Goal: Information Seeking & Learning: Learn about a topic

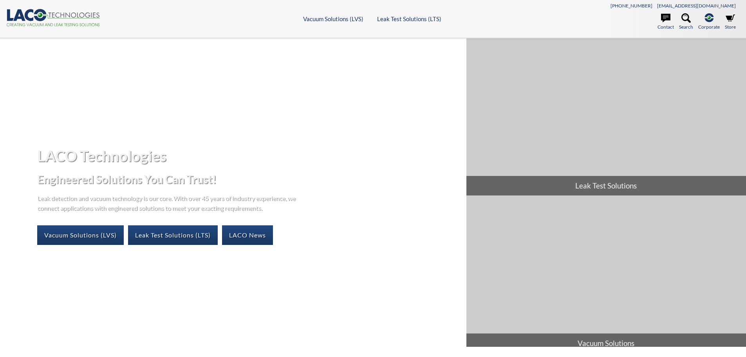
select select "言語翻訳ウィジェット"
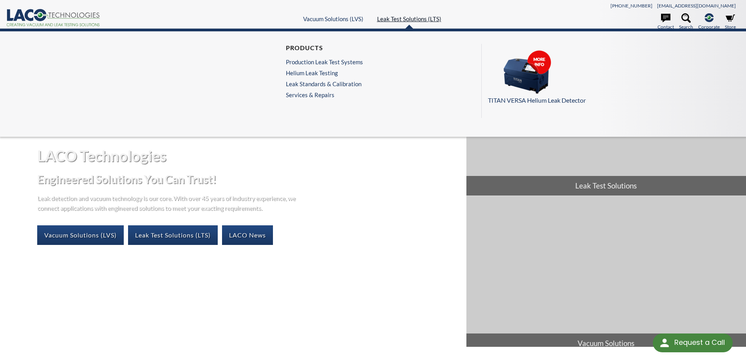
click at [413, 19] on link "Leak Test Solutions (LTS)" at bounding box center [409, 18] width 64 height 7
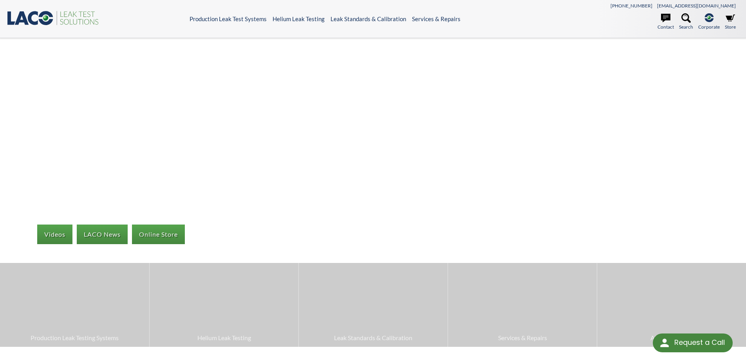
select select "言語翻訳ウィジェット"
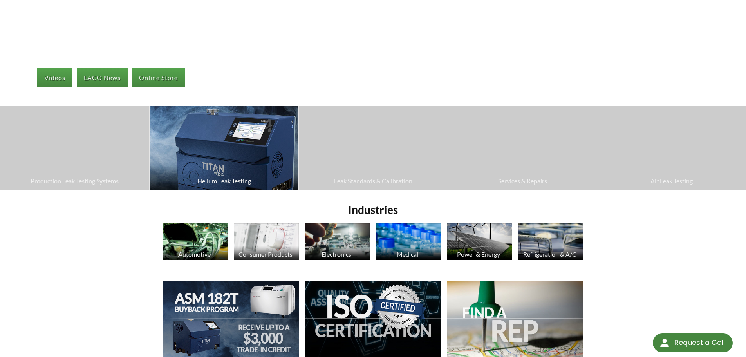
scroll to position [196, 0]
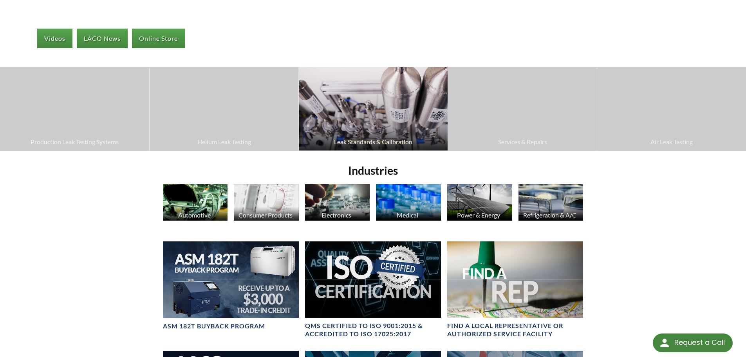
click at [332, 108] on img at bounding box center [373, 108] width 149 height 83
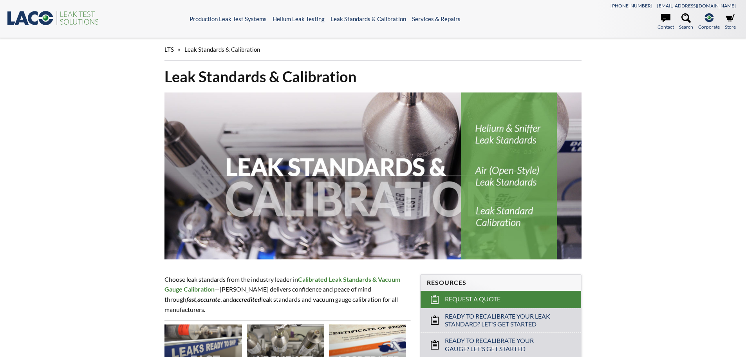
select select "言語翻訳ウィジェット"
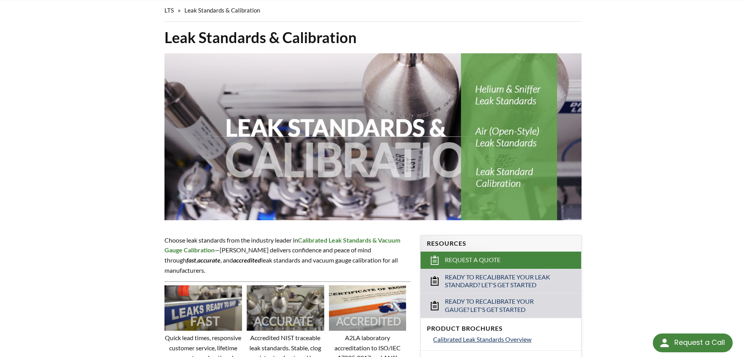
scroll to position [78, 0]
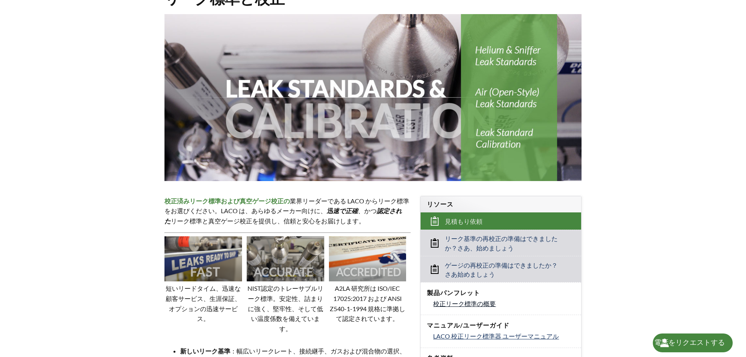
click at [466, 299] on font "校正リーク標準の概要" at bounding box center [464, 302] width 63 height 7
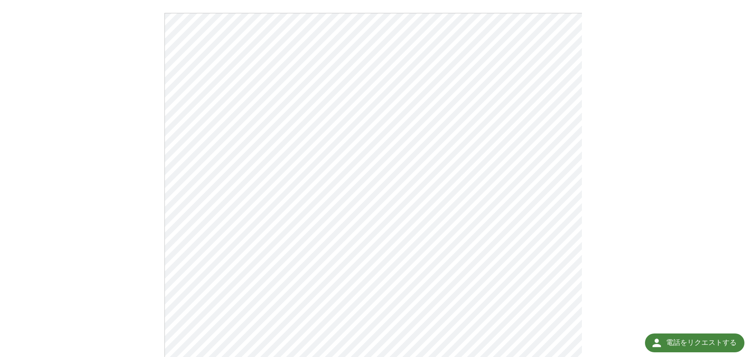
scroll to position [117, 0]
